Goal: Complete application form

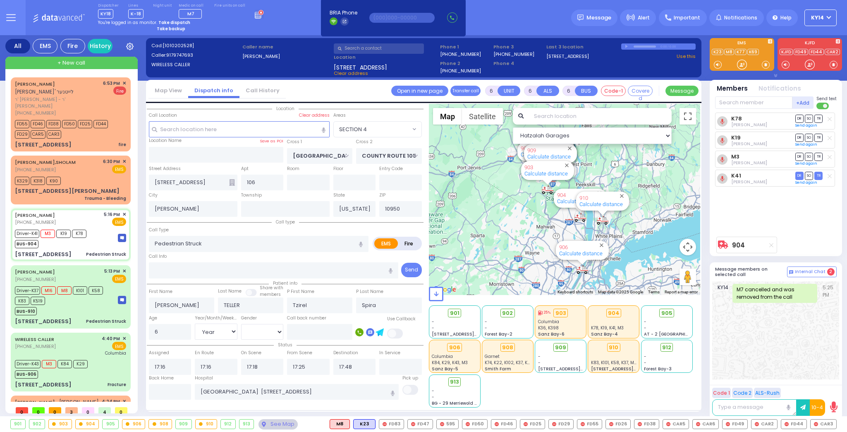
select select "SECTION 4"
select select "Year"
select select "[DEMOGRAPHIC_DATA]"
select select
radio input "true"
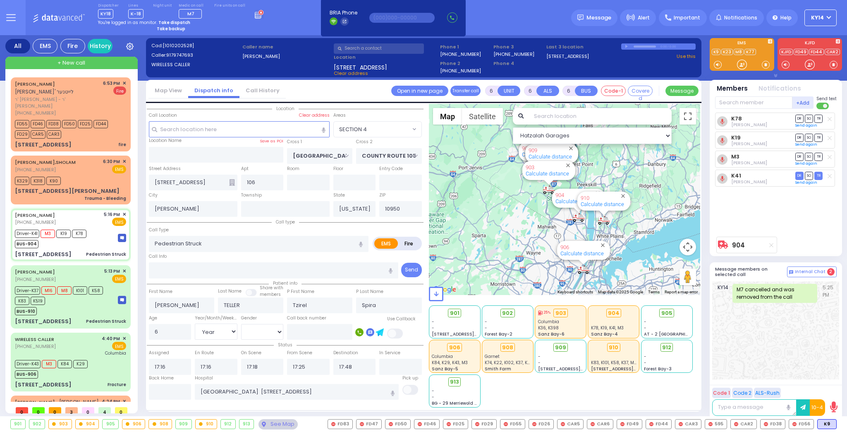
select select "Year"
select select "[DEMOGRAPHIC_DATA]"
select select "Hatzalah Garages"
select select "SECTION 4"
select select
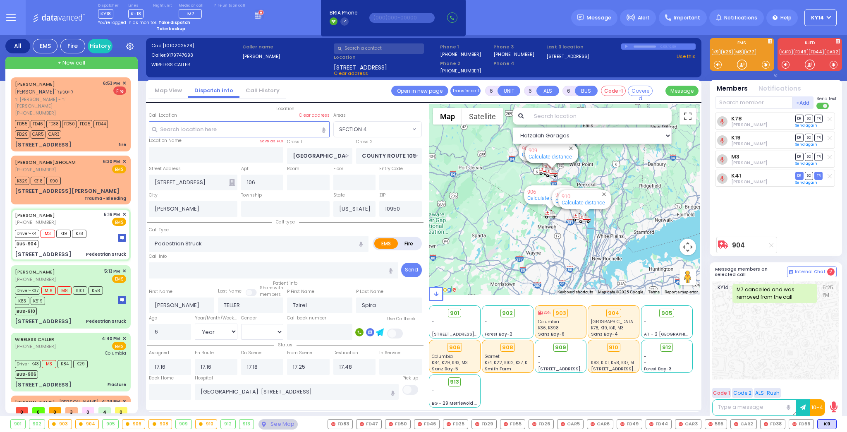
radio input "true"
select select "Year"
select select "[DEMOGRAPHIC_DATA]"
select select "Hatzalah Garages"
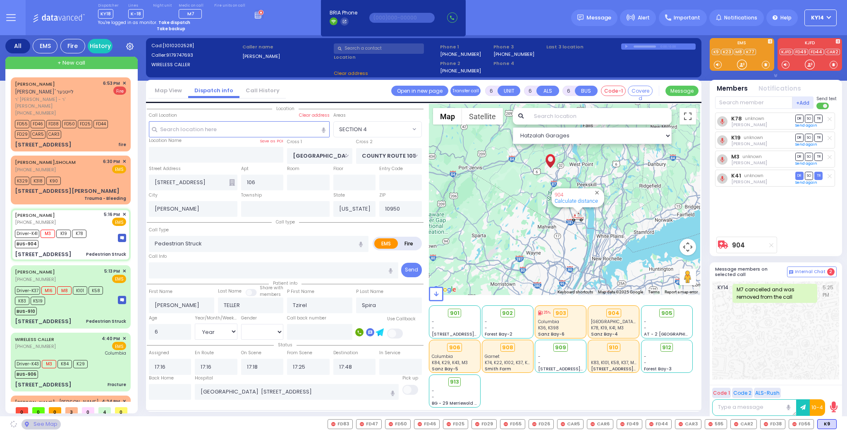
select select "SECTION 4"
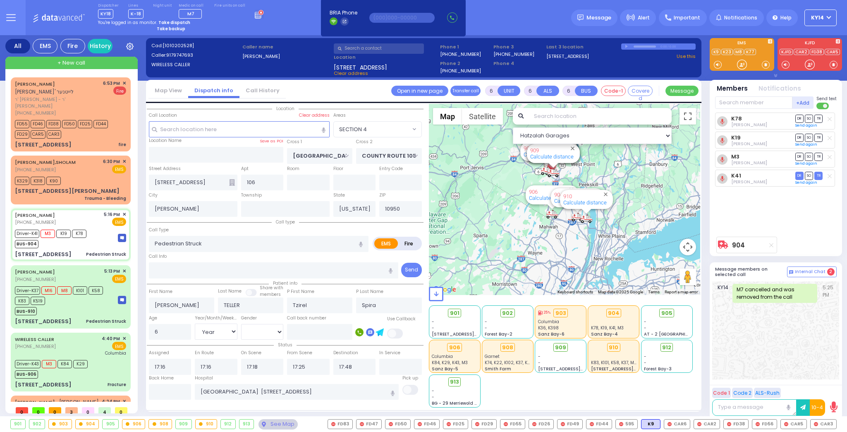
select select
radio input "true"
select select "Year"
select select "[DEMOGRAPHIC_DATA]"
select select "Hatzalah Garages"
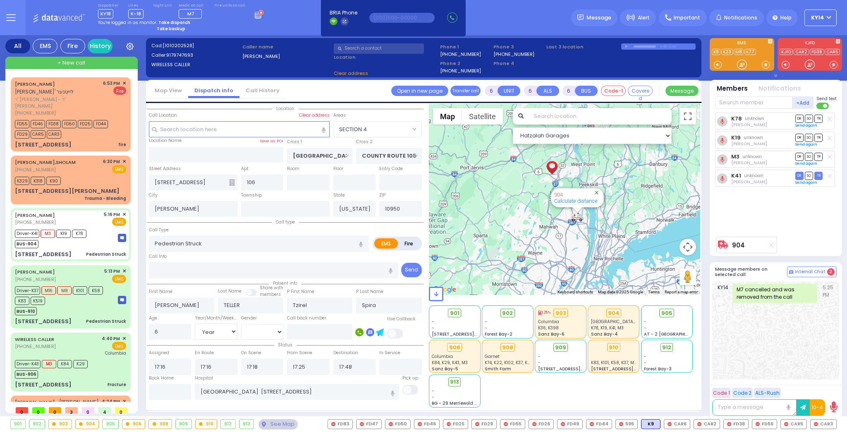
select select "SECTION 4"
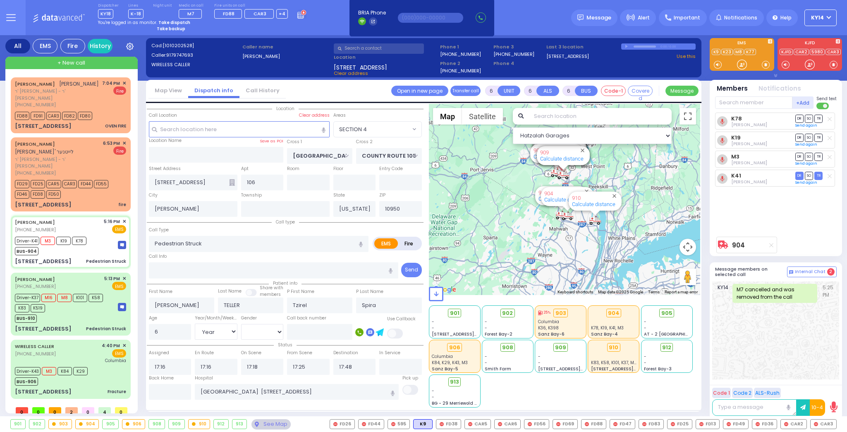
select select
radio input "true"
select select "Year"
select select "[DEMOGRAPHIC_DATA]"
type input "19:06"
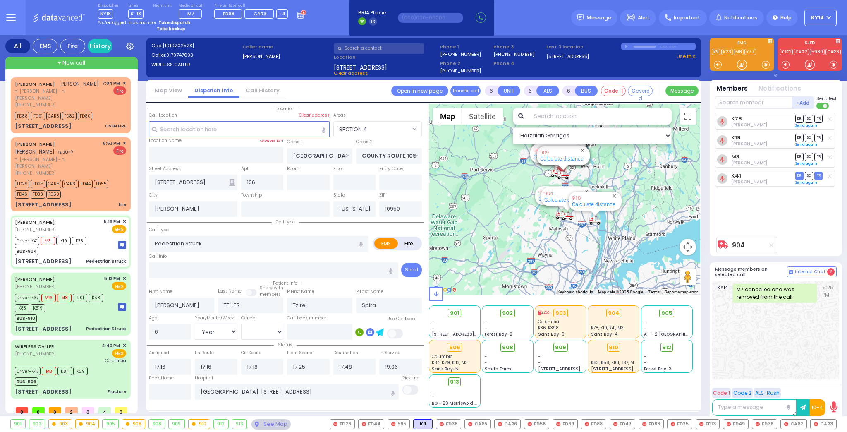
select select "Hatzalah Garages"
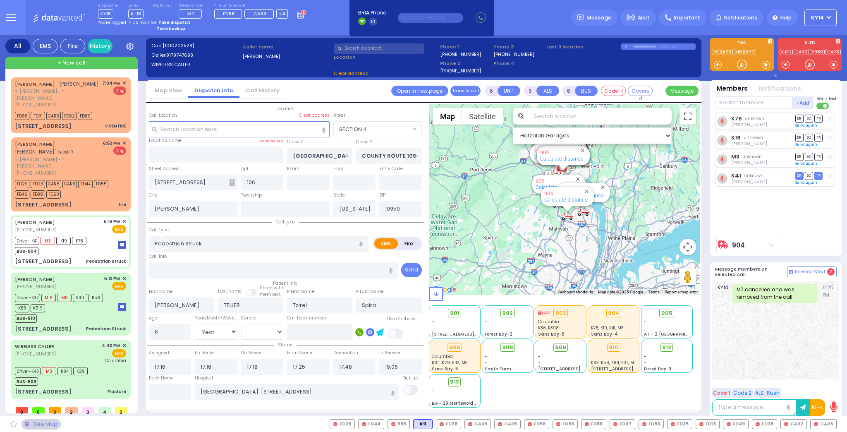
select select "SECTION 4"
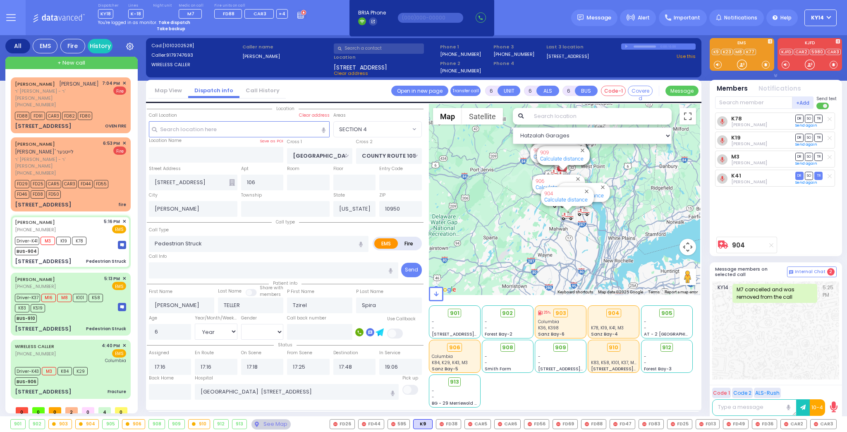
select select
radio input "true"
select select "Year"
select select "[DEMOGRAPHIC_DATA]"
select select "Hatzalah Garages"
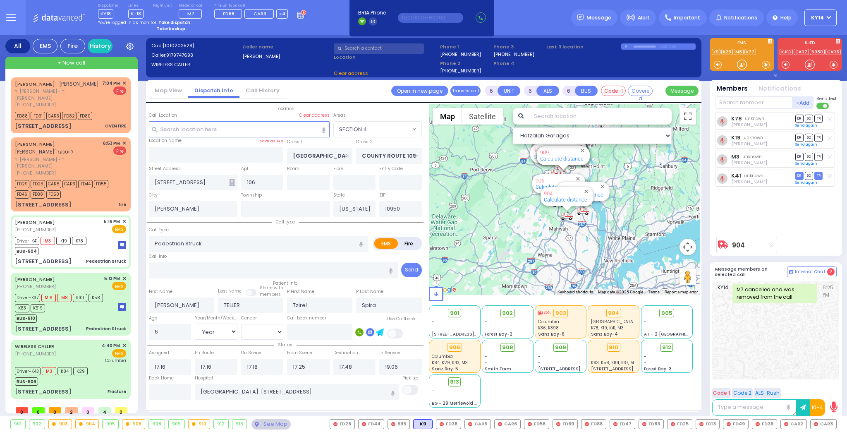
select select "SECTION 4"
select select
radio input "true"
select select "Year"
select select "[DEMOGRAPHIC_DATA]"
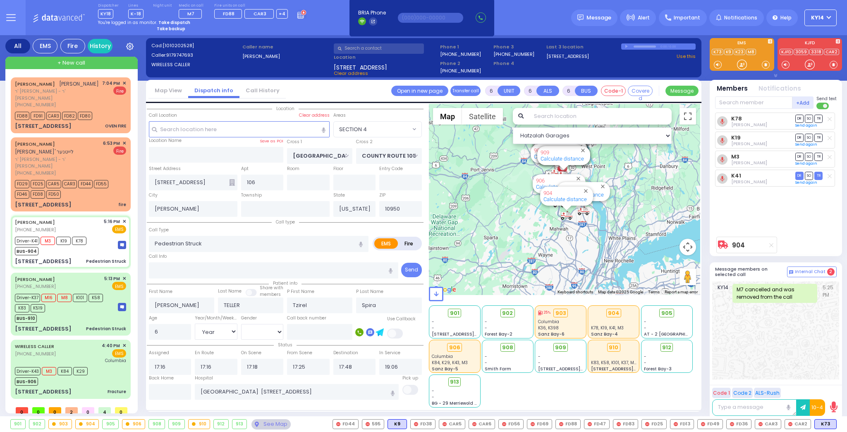
select select "Hatzalah Garages"
select select "SECTION 4"
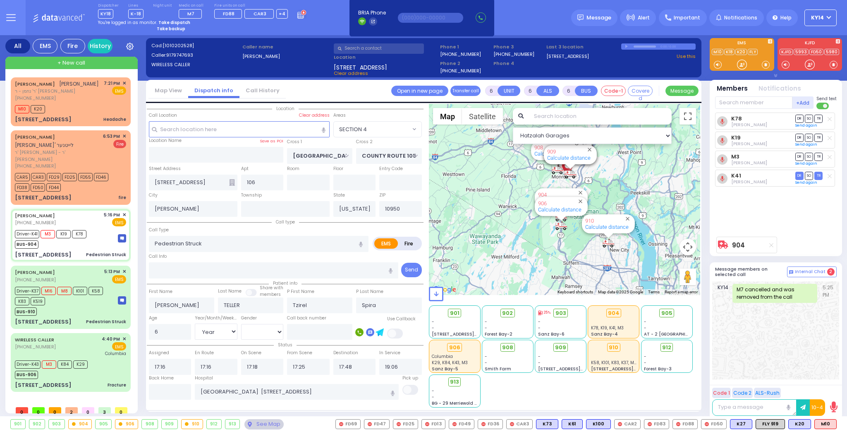
select select "SECTION 4"
select select "Year"
select select "[DEMOGRAPHIC_DATA]"
